Goal: Check status: Check status

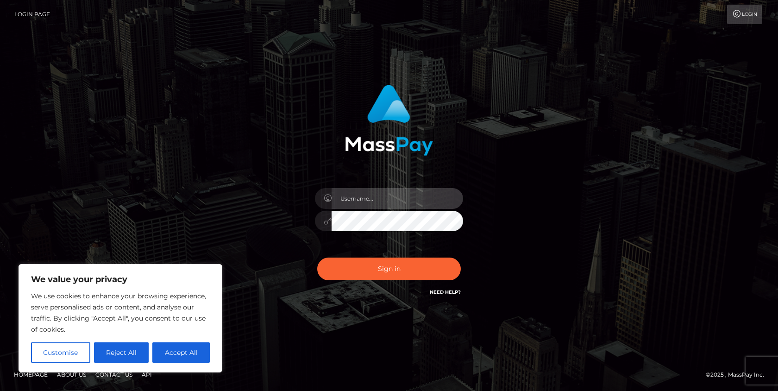
click at [368, 201] on input "text" at bounding box center [396, 198] width 131 height 21
type input "Drew Guizzetti"
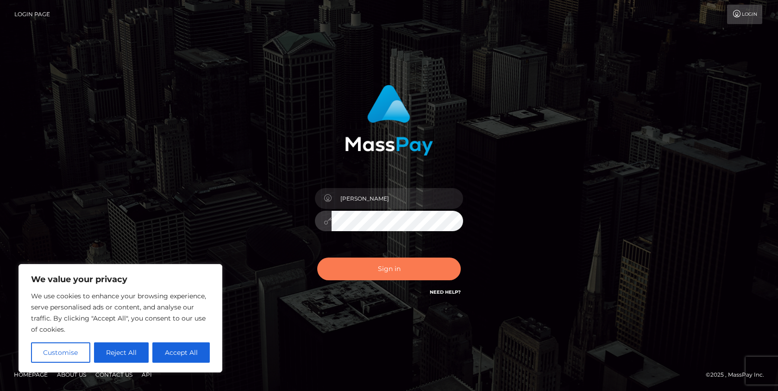
click at [388, 268] on button "Sign in" at bounding box center [388, 268] width 143 height 23
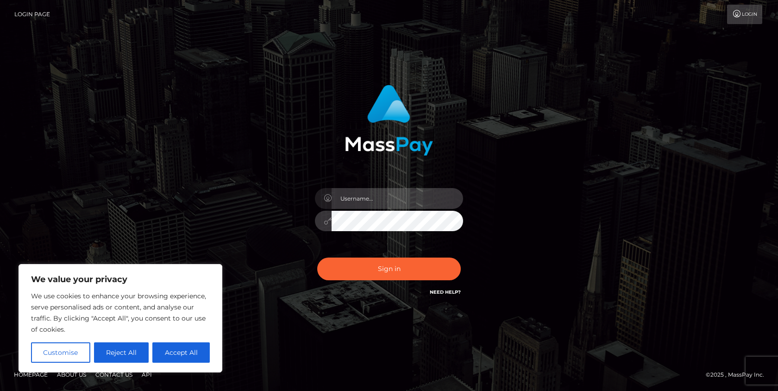
click at [373, 197] on input "text" at bounding box center [396, 198] width 131 height 21
type input "Drew Guizzetti"
click at [384, 283] on div "Sign in Need Help?" at bounding box center [389, 272] width 162 height 41
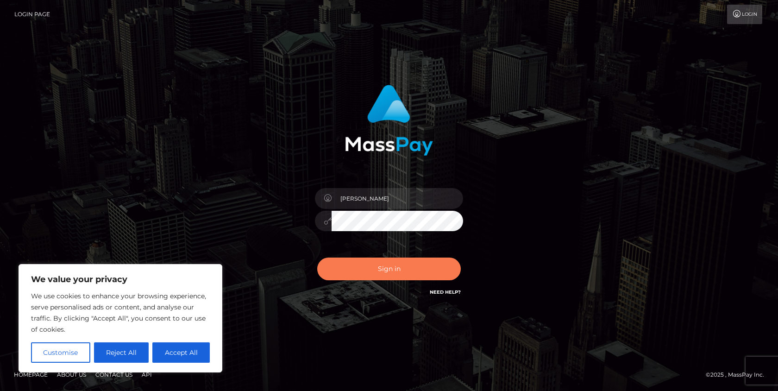
click at [384, 273] on button "Sign in" at bounding box center [388, 268] width 143 height 23
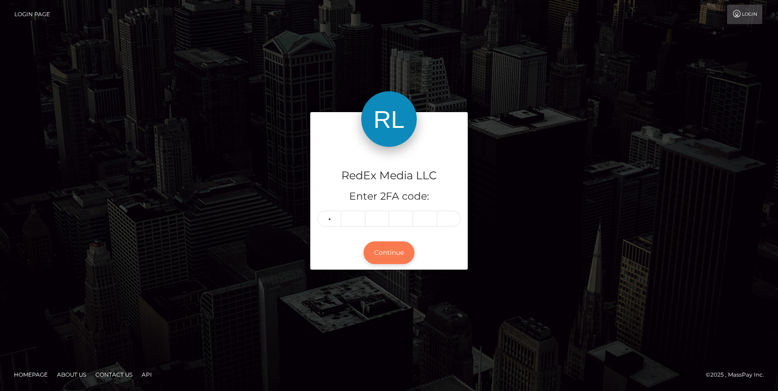
type input "4"
type input "0"
type input "3"
type input "7"
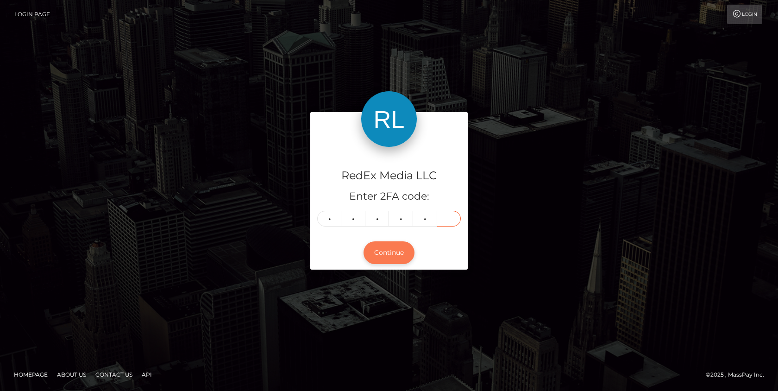
type input "9"
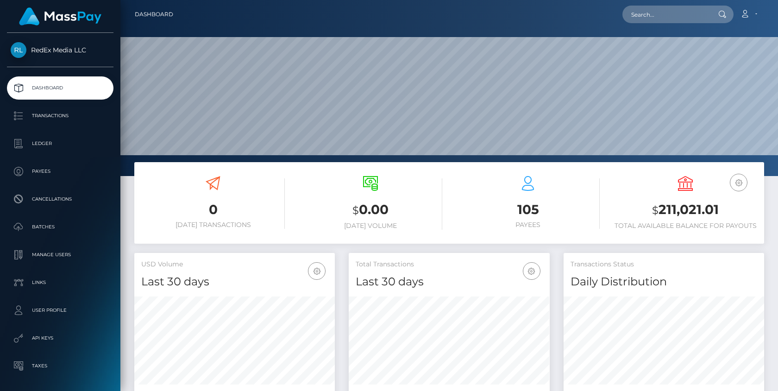
scroll to position [164, 200]
click at [51, 231] on p "Batches" at bounding box center [60, 227] width 99 height 14
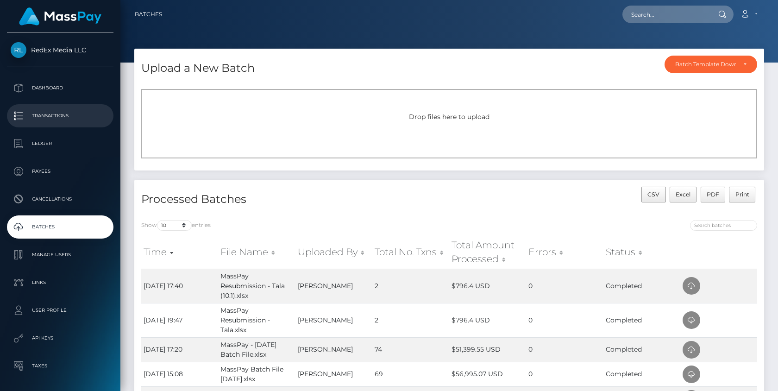
click at [48, 114] on p "Transactions" at bounding box center [60, 116] width 99 height 14
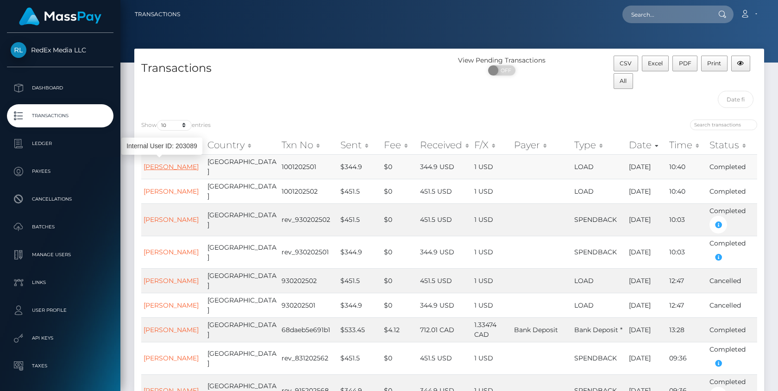
click at [166, 171] on link "Tala Noell HENNING" at bounding box center [170, 166] width 55 height 8
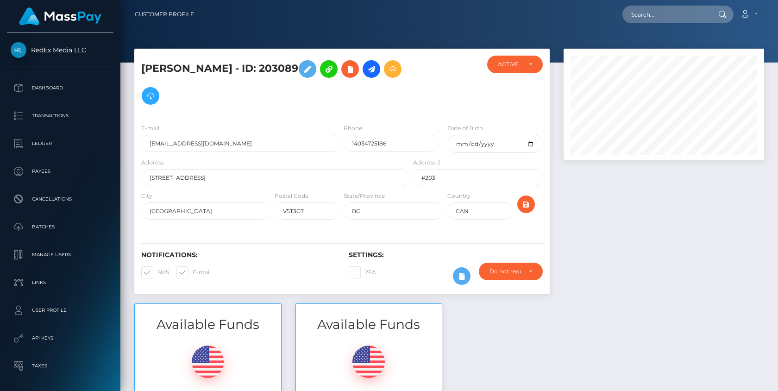
scroll to position [111, 200]
